Goal: Transaction & Acquisition: Purchase product/service

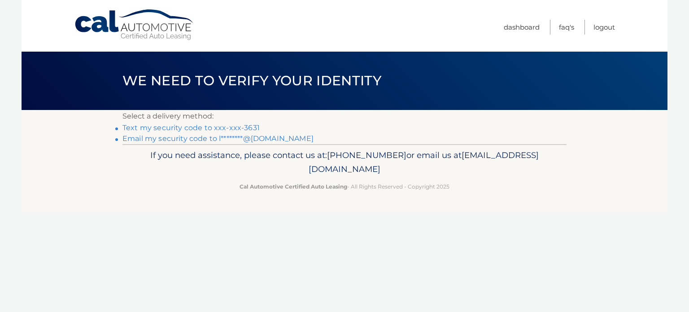
click at [154, 127] on link "Text my security code to xxx-xxx-3631" at bounding box center [190, 127] width 137 height 9
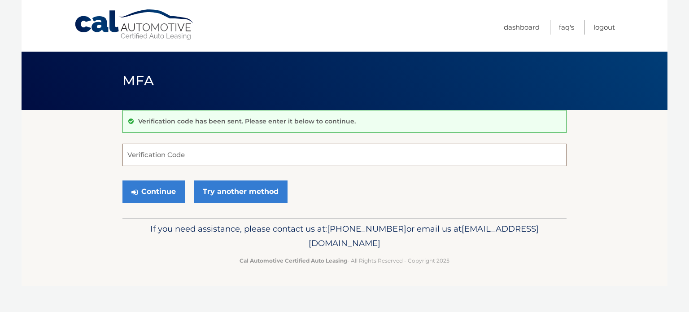
click at [171, 151] on input "Verification Code" at bounding box center [344, 155] width 444 height 22
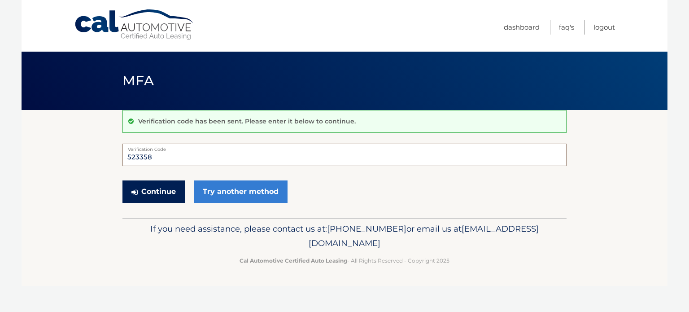
type input "523358"
click at [144, 188] on button "Continue" at bounding box center [153, 191] width 62 height 22
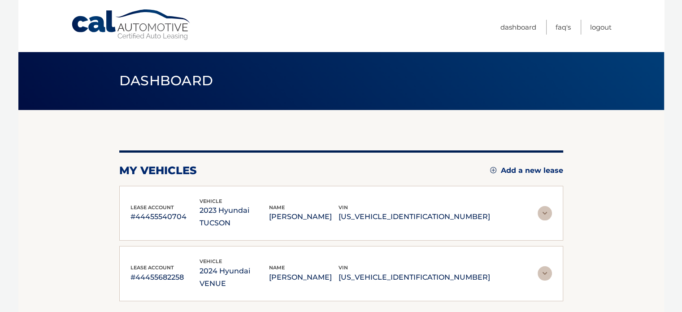
click at [543, 211] on img at bounding box center [545, 213] width 14 height 14
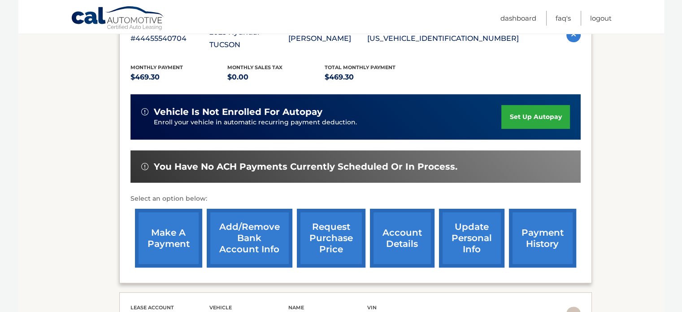
scroll to position [178, 0]
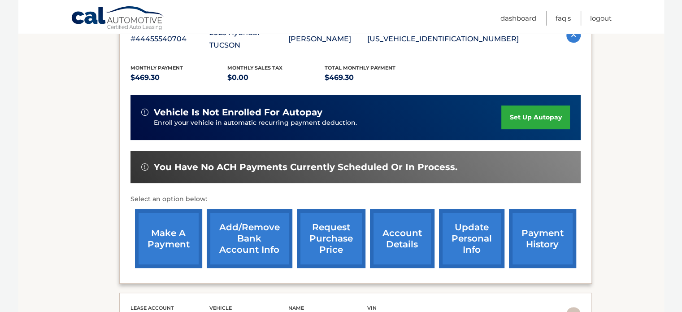
click at [181, 228] on link "make a payment" at bounding box center [168, 238] width 67 height 59
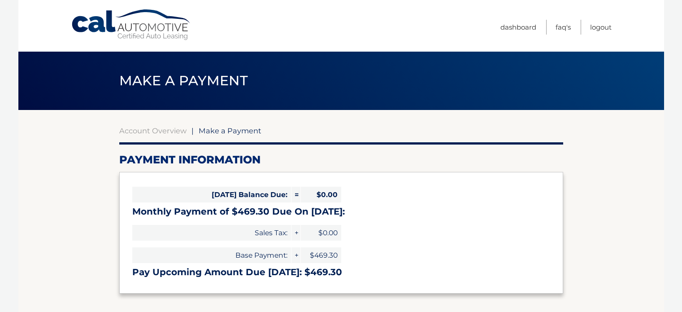
select select "M2YyMGNjODctNjgxYS00NjY1LWI2ZDgtZDQyNmI4ODM0MDdh"
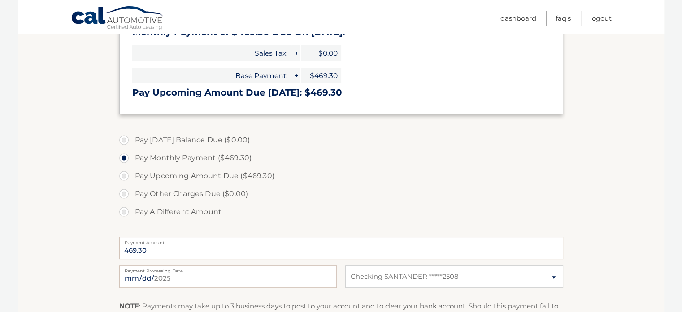
scroll to position [182, 0]
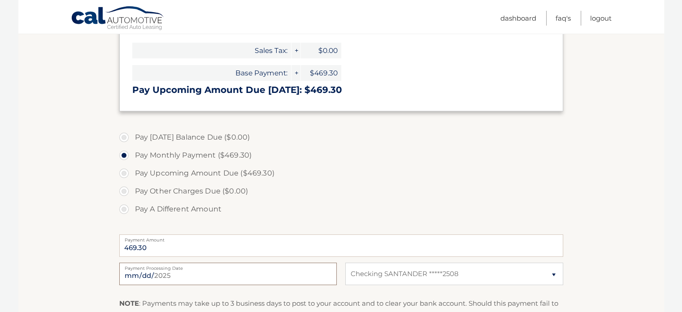
click at [133, 274] on input "[DATE]" at bounding box center [228, 273] width 218 height 22
type input "2025-10-15"
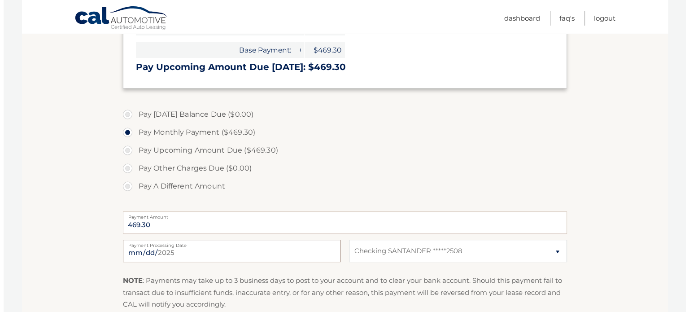
scroll to position [328, 0]
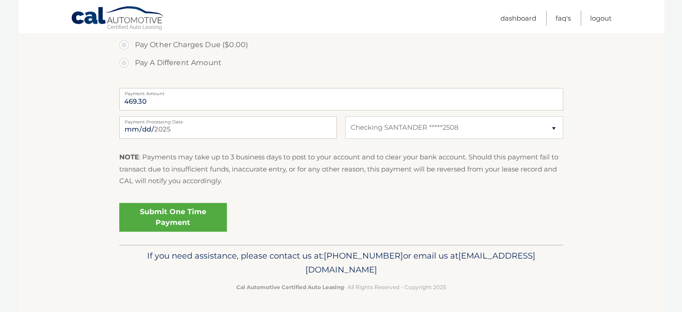
click at [174, 217] on link "Submit One Time Payment" at bounding box center [173, 217] width 108 height 29
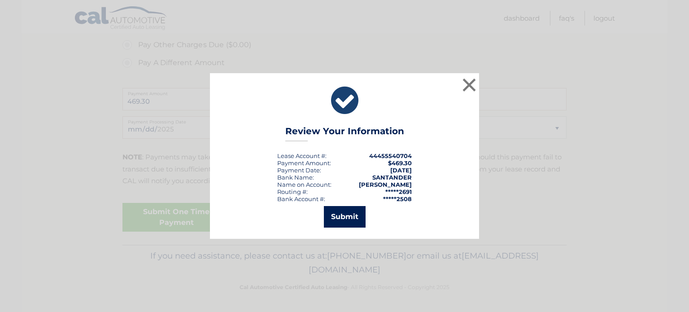
click at [335, 221] on button "Submit" at bounding box center [345, 217] width 42 height 22
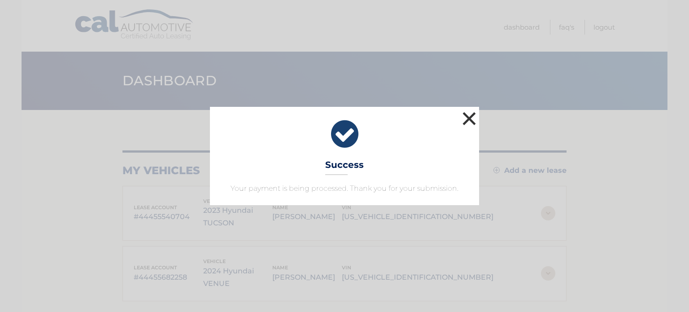
click at [470, 117] on button "×" at bounding box center [469, 118] width 18 height 18
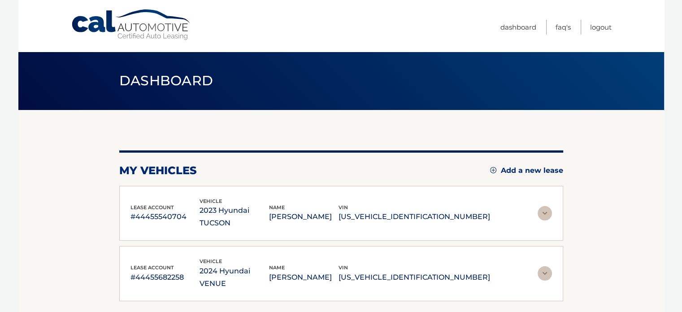
click at [552, 266] on img at bounding box center [545, 273] width 14 height 14
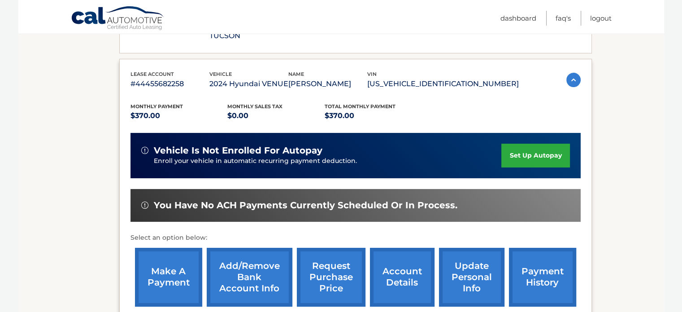
scroll to position [199, 0]
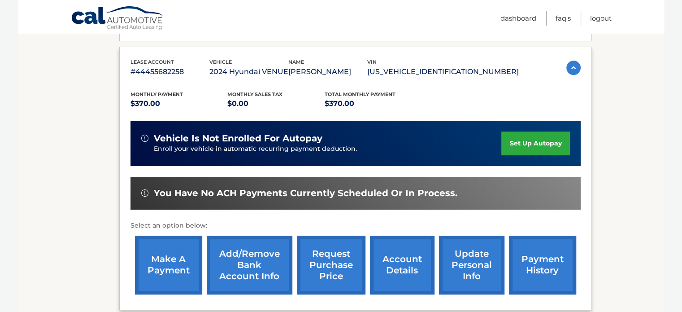
click at [175, 253] on link "make a payment" at bounding box center [168, 264] width 67 height 59
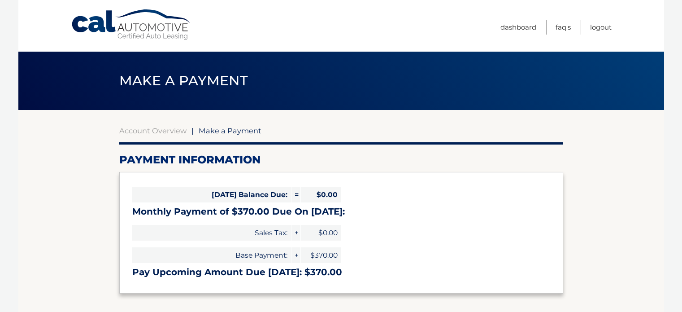
select select "NWM1MTg5YTYtOGI4Yi00YjY1LTg2NzMtYTRjZWE2NTU5YWFi"
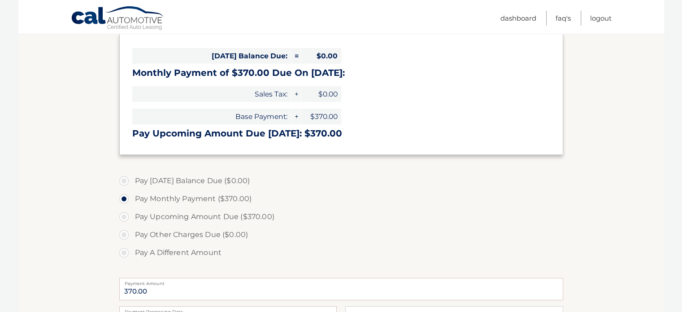
scroll to position [167, 0]
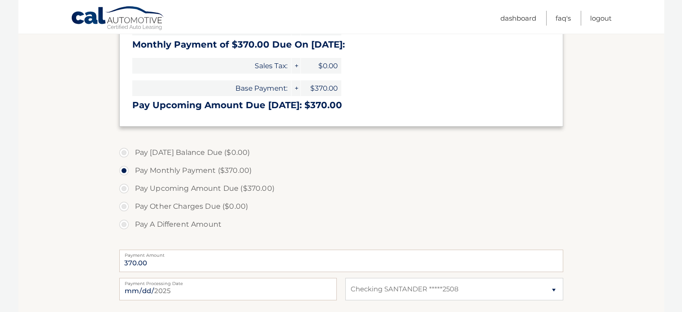
click at [125, 187] on label "Pay Upcoming Amount Due ($370.00)" at bounding box center [341, 188] width 444 height 18
click at [125, 187] on input "Pay Upcoming Amount Due ($370.00)" at bounding box center [127, 186] width 9 height 14
radio input "true"
click at [157, 290] on input "2025-10-03" at bounding box center [228, 289] width 218 height 22
type input "2025-10-18"
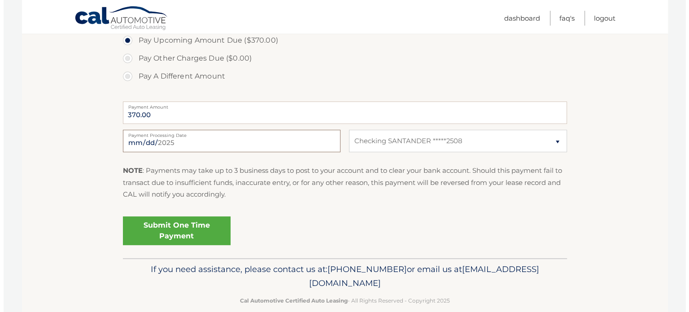
scroll to position [323, 0]
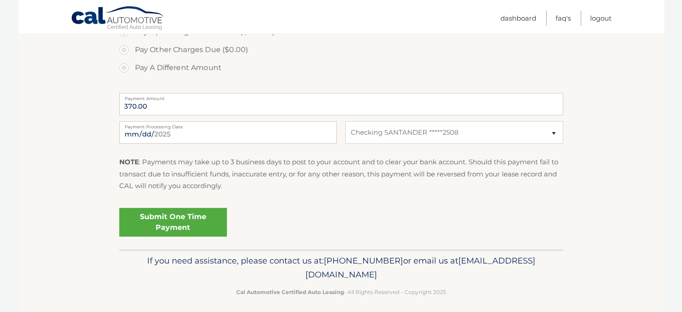
click at [165, 220] on link "Submit One Time Payment" at bounding box center [173, 222] width 108 height 29
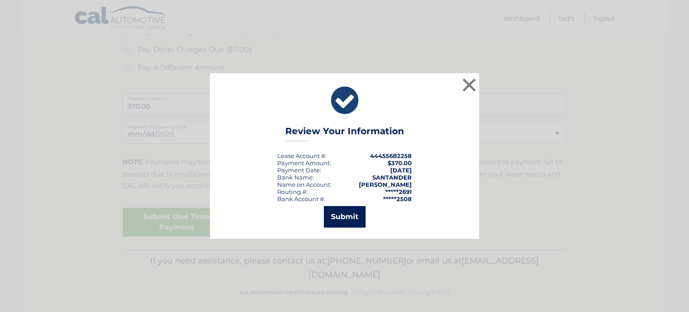
click at [331, 213] on button "Submit" at bounding box center [345, 217] width 42 height 22
